Goal: Task Accomplishment & Management: Manage account settings

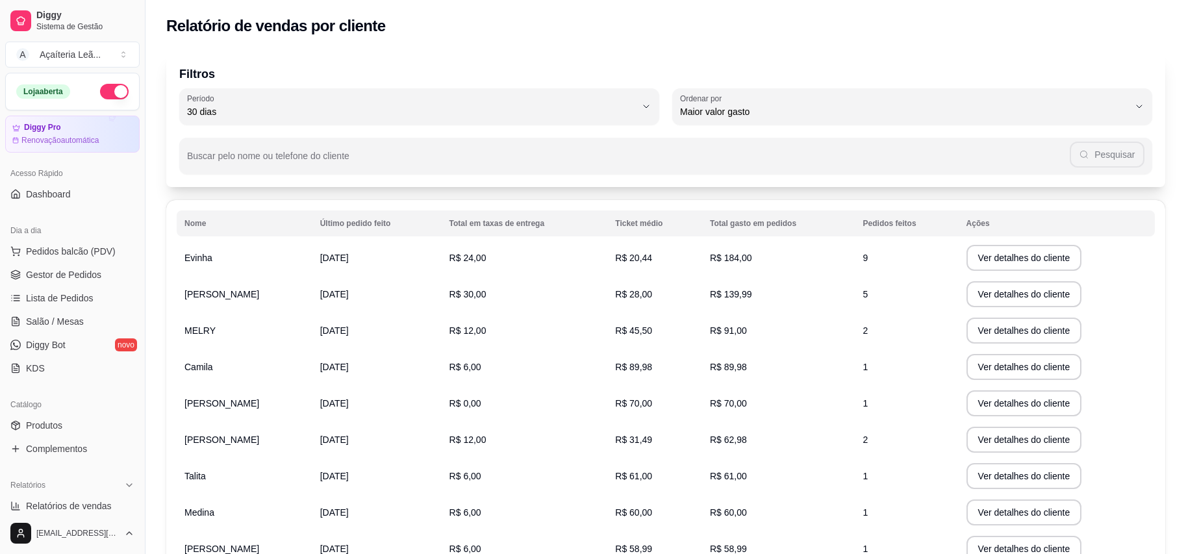
select select "30"
select select "HIGHEST_TOTAL_SPENT_WITH_ORDERS"
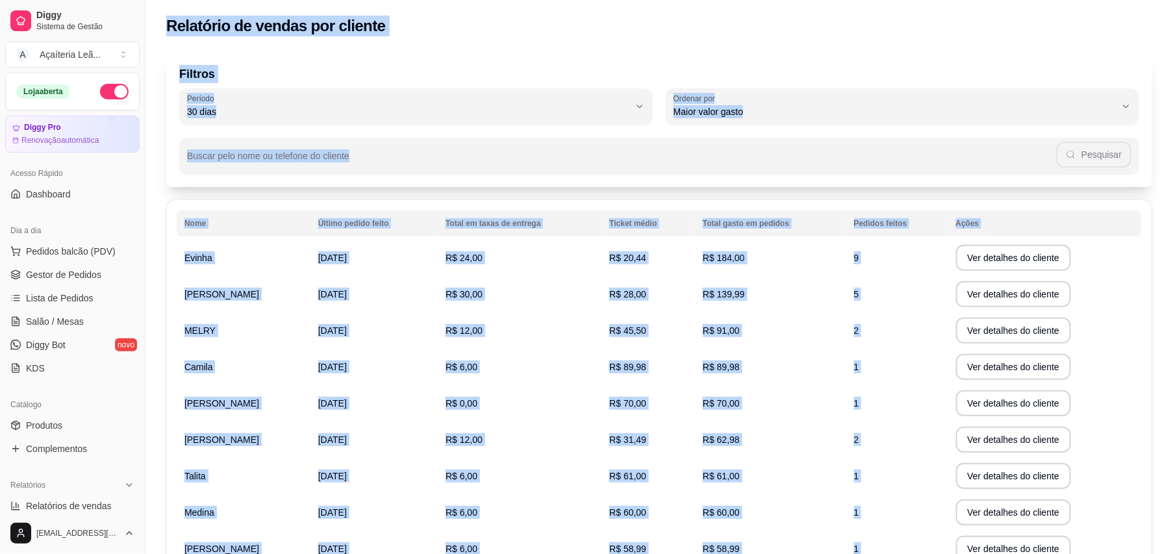
scroll to position [260, 0]
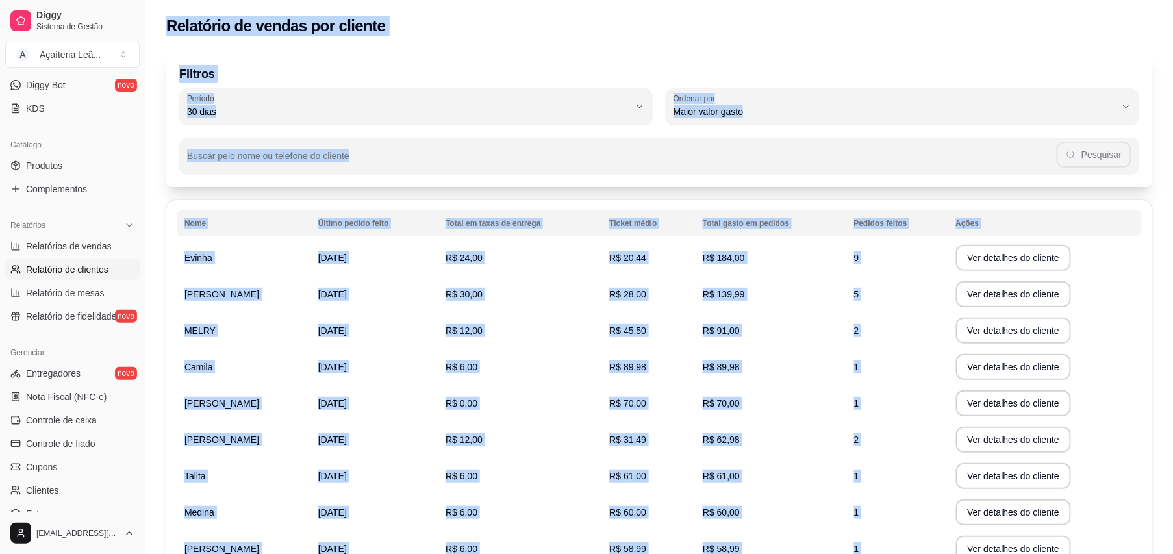
click at [204, 275] on tbody "Evinha [DATE] R$ 24,00 R$ 20,44 R$ 184,00 9 Ver detalhes do cliente Emile [DATE…" at bounding box center [659, 422] width 965 height 364
click at [197, 290] on span "[PERSON_NAME]" at bounding box center [221, 294] width 75 height 10
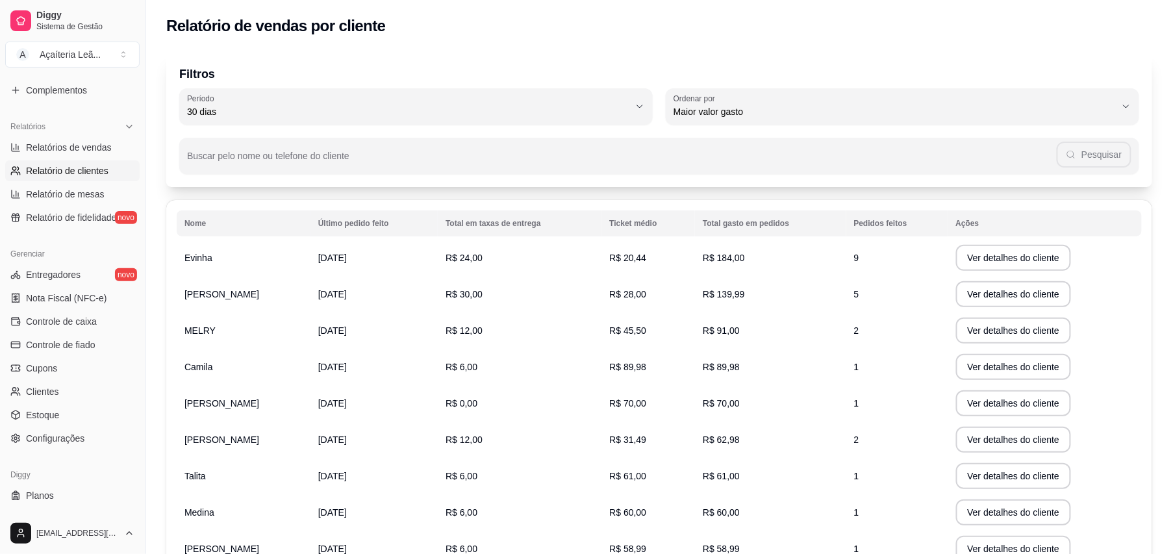
scroll to position [380, 0]
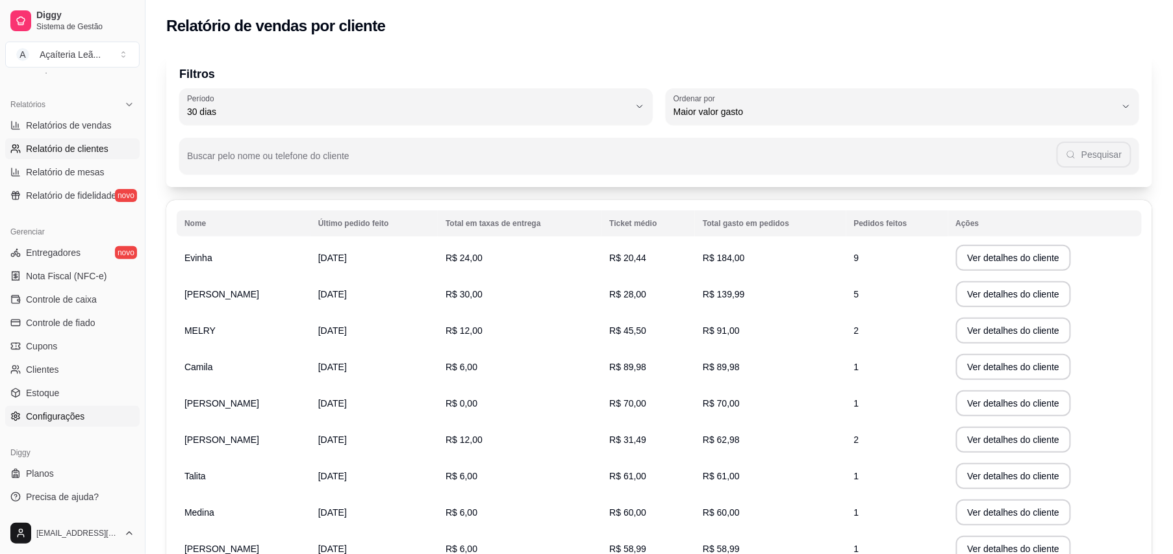
click at [58, 417] on span "Configurações" at bounding box center [55, 416] width 58 height 13
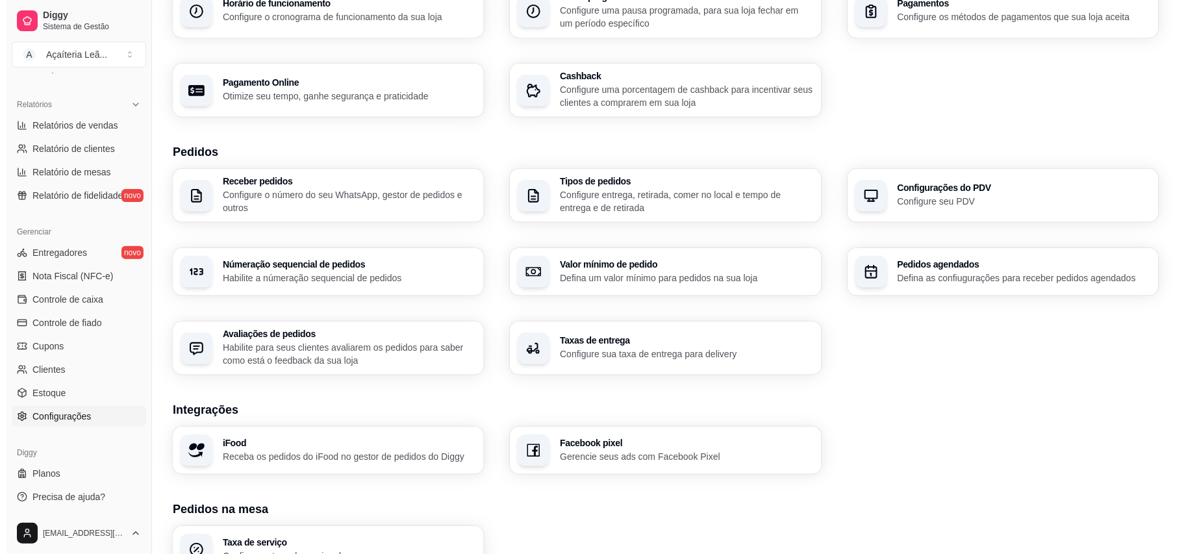
scroll to position [260, 0]
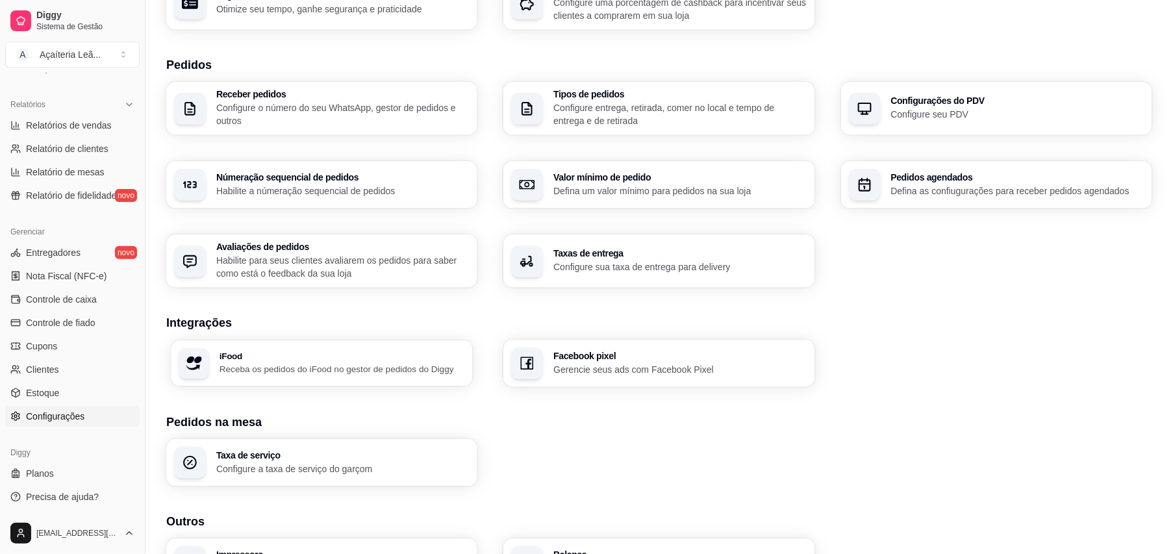
click at [356, 364] on p "Receba os pedidos do iFood no gestor de pedidos do Diggy" at bounding box center [342, 369] width 246 height 12
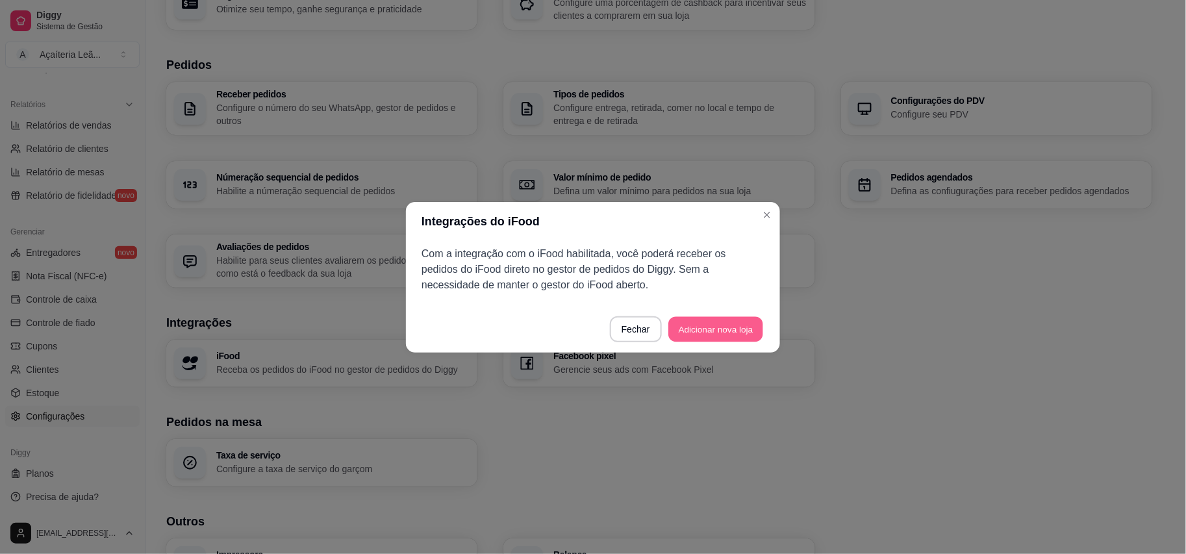
click at [715, 326] on button "Adicionar nova loja" at bounding box center [715, 328] width 95 height 25
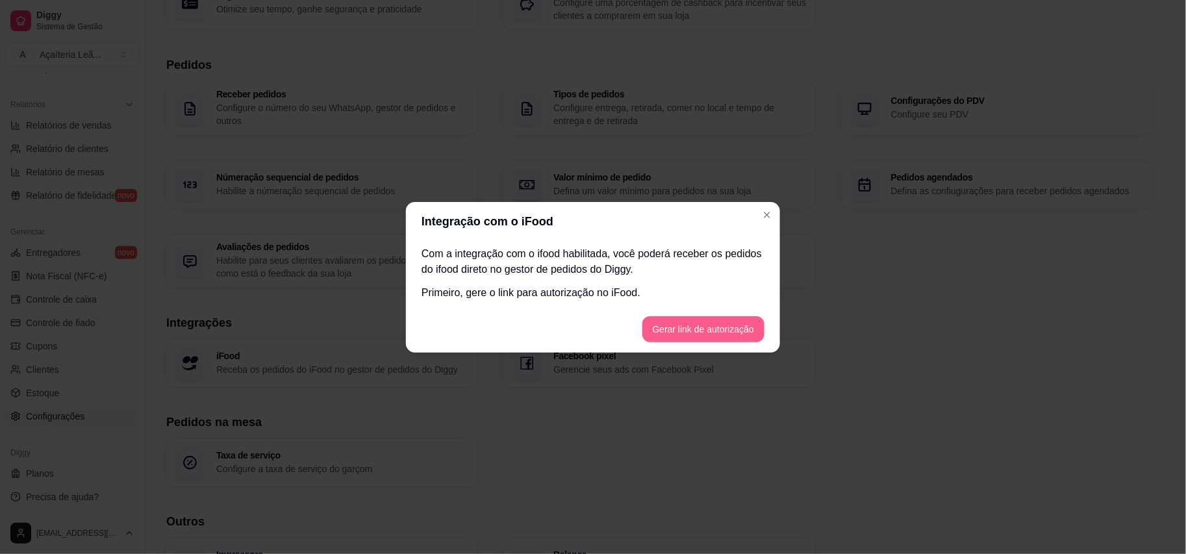
click at [712, 329] on button "Gerar link de autorização" at bounding box center [703, 329] width 122 height 26
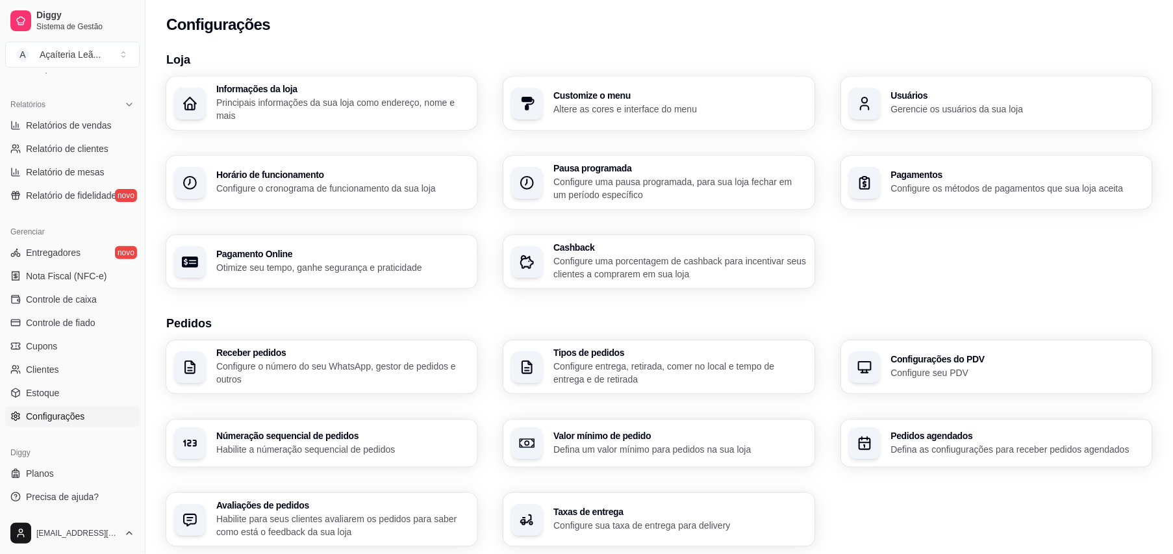
scroll to position [0, 0]
